Goal: Task Accomplishment & Management: Manage account settings

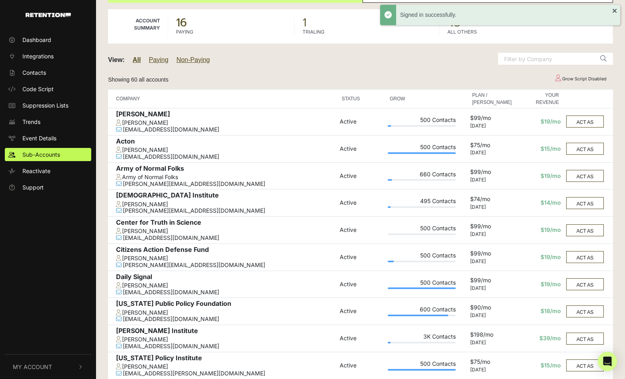
scroll to position [49, 0]
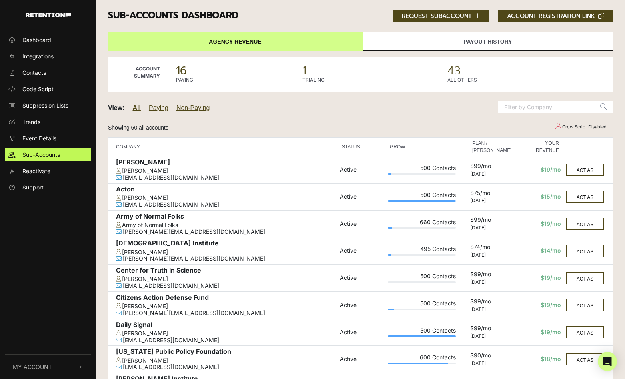
click at [54, 364] on button "My Account" at bounding box center [48, 367] width 86 height 24
click at [51, 364] on link "Sign Out" at bounding box center [48, 365] width 86 height 13
